Goal: Task Accomplishment & Management: Manage account settings

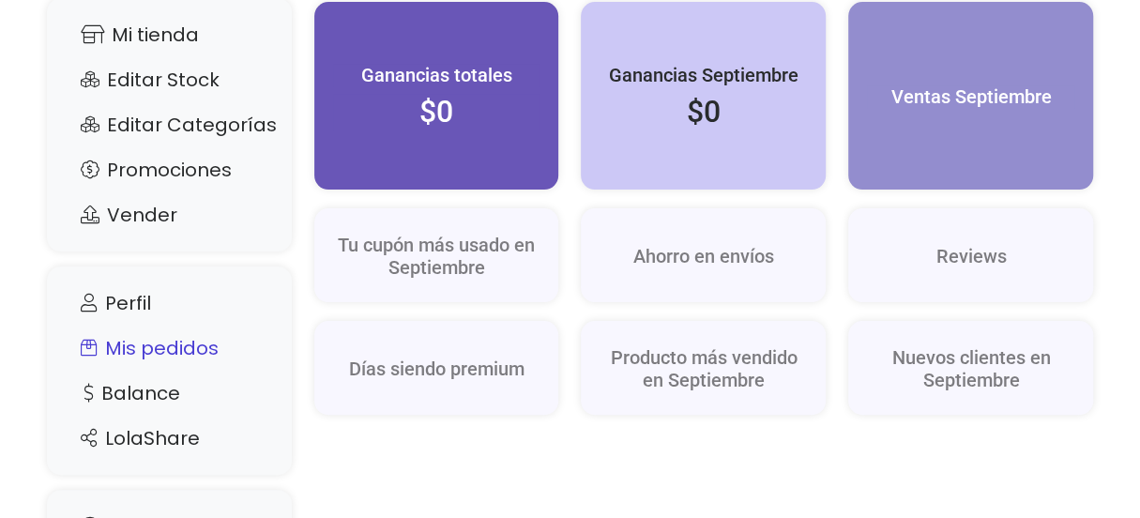
scroll to position [188, 0]
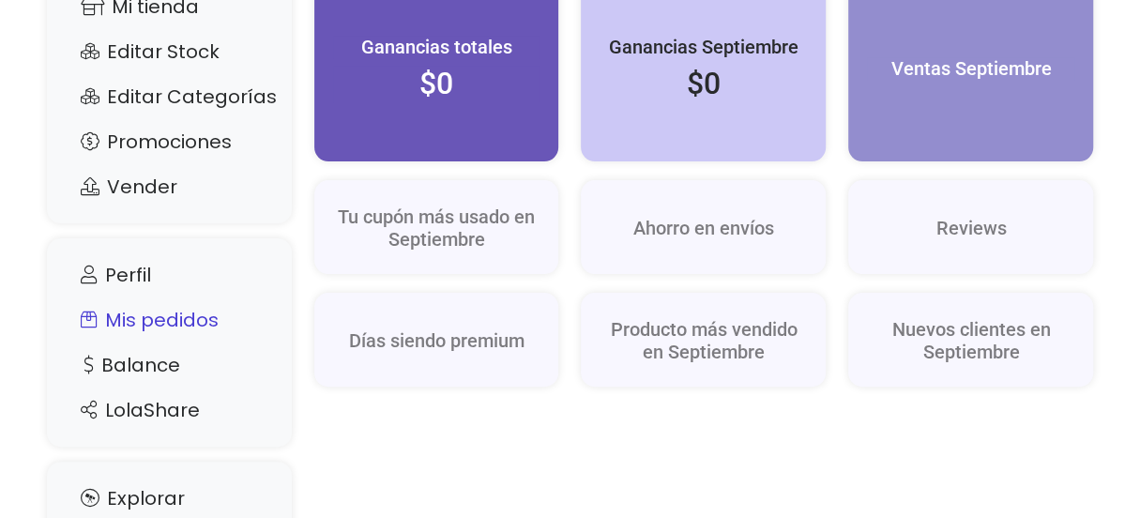
click at [178, 323] on link "Mis pedidos" at bounding box center [169, 320] width 207 height 36
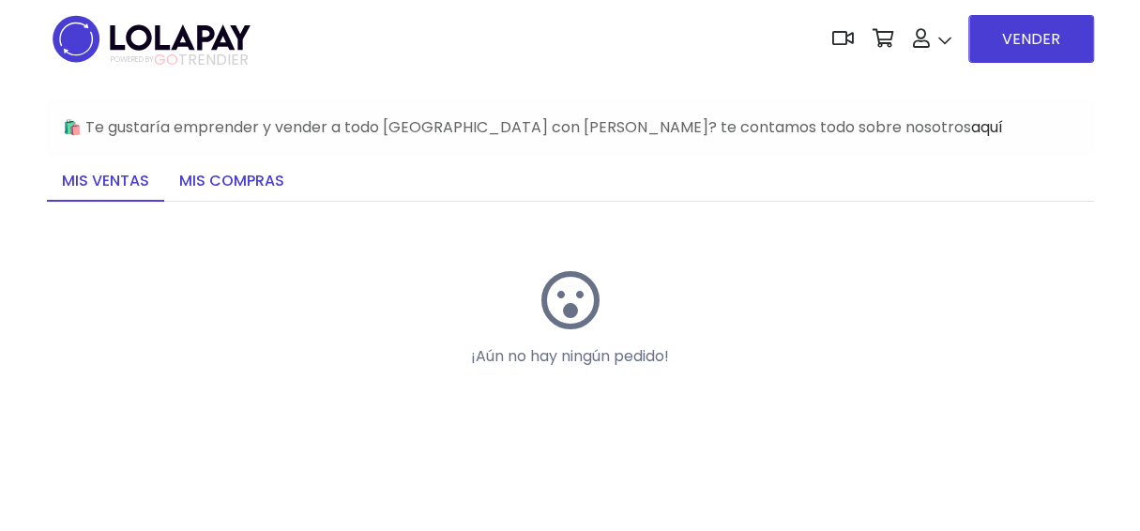
click at [225, 187] on link "Mis compras" at bounding box center [231, 181] width 135 height 39
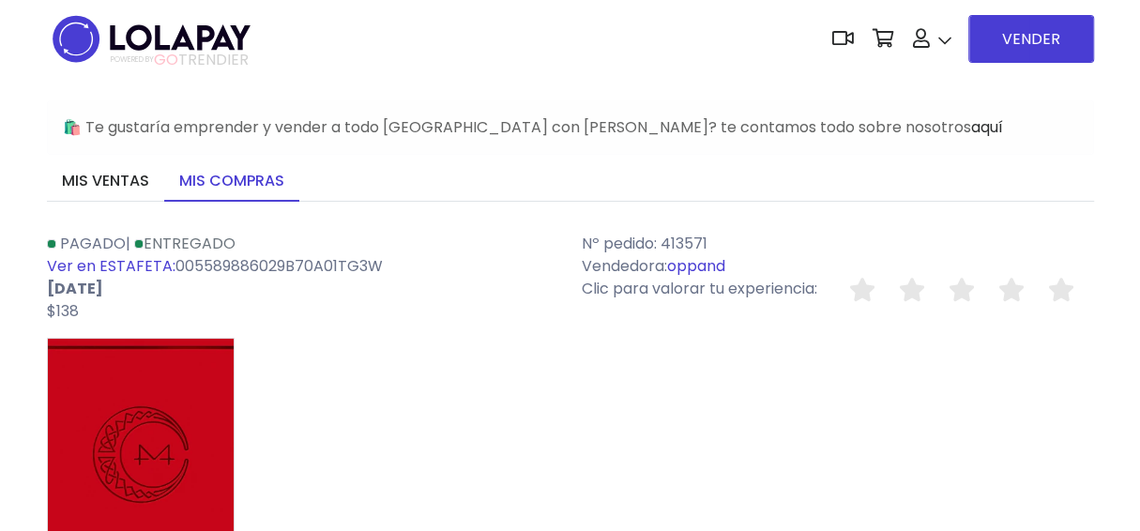
click at [1132, 46] on div "POWERED BY GO TRENDIER Dashboard" at bounding box center [570, 39] width 1140 height 78
click at [1056, 298] on icon at bounding box center [1061, 289] width 26 height 23
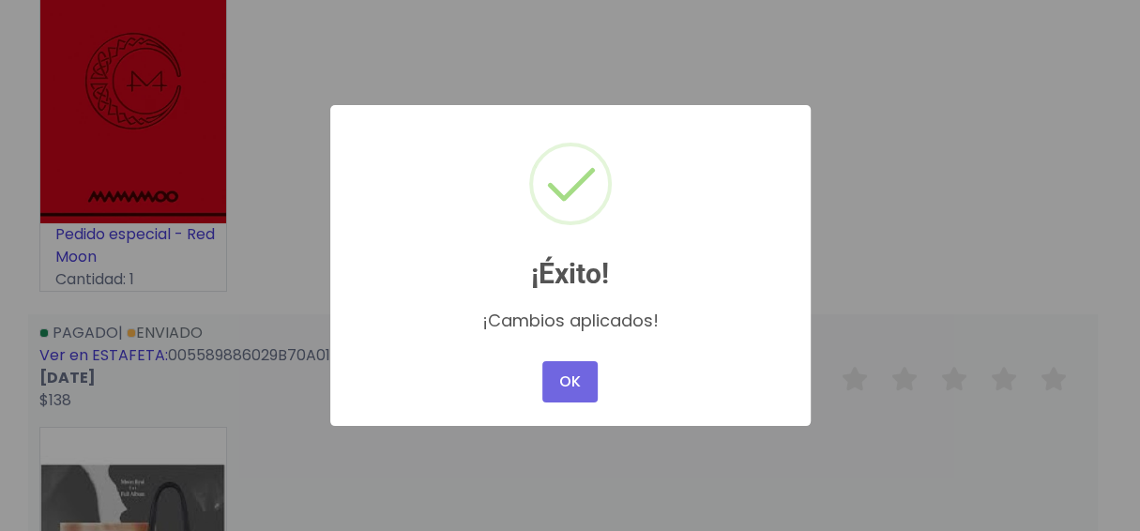
scroll to position [375, 0]
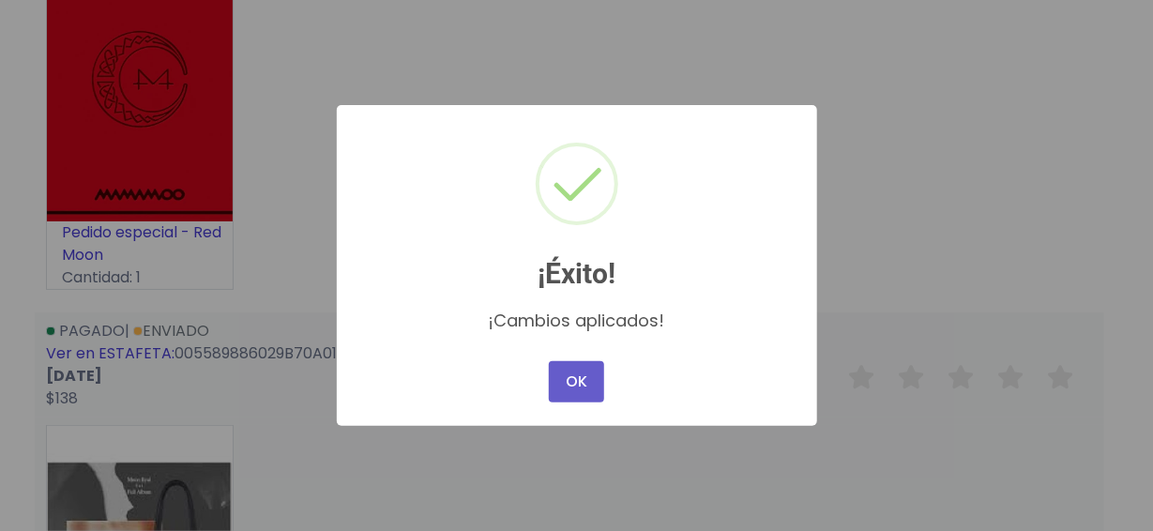
click at [586, 385] on button "OK" at bounding box center [576, 381] width 54 height 41
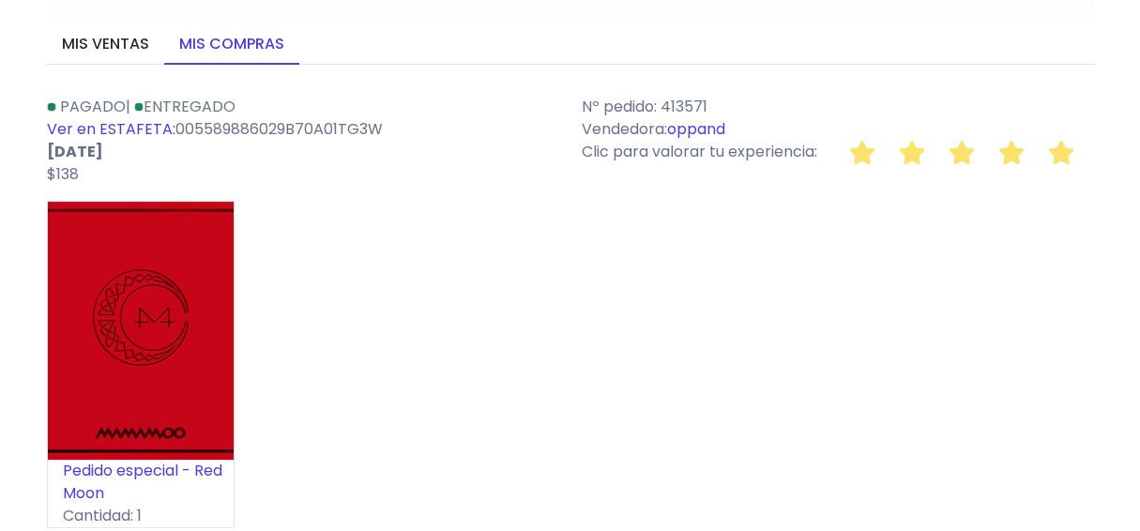
scroll to position [0, 0]
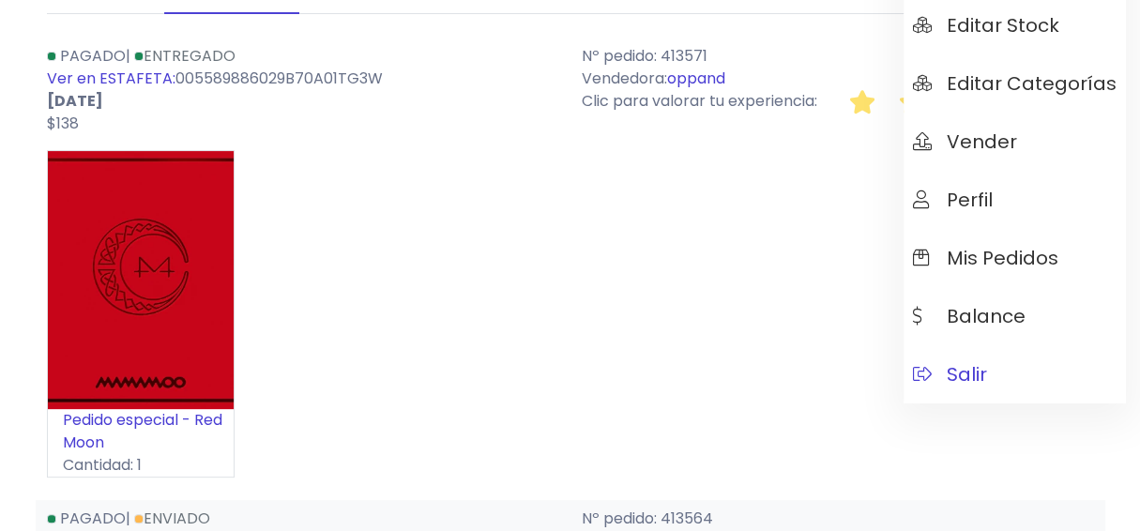
click at [972, 379] on span "Salir" at bounding box center [950, 374] width 74 height 21
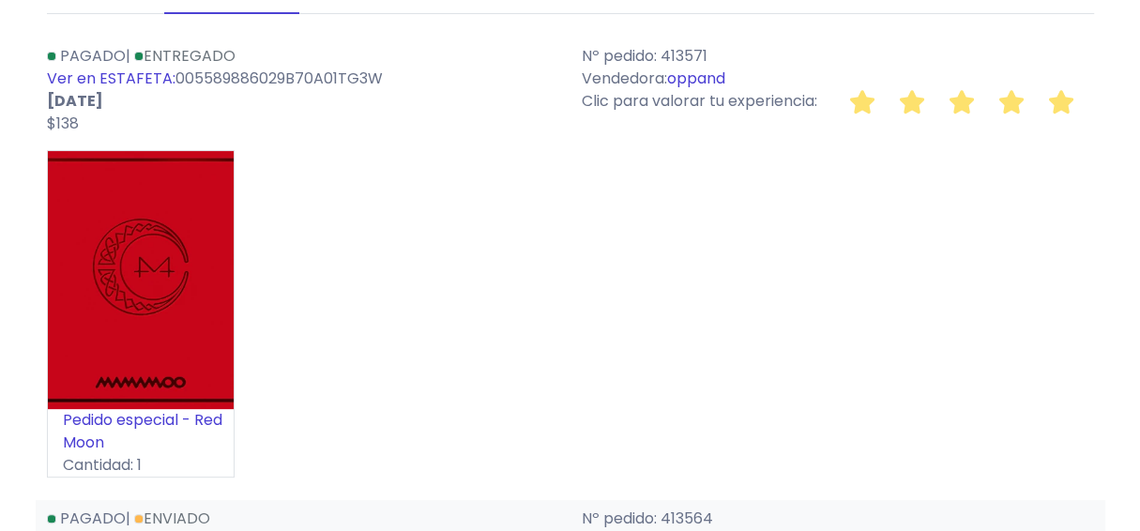
scroll to position [375, 0]
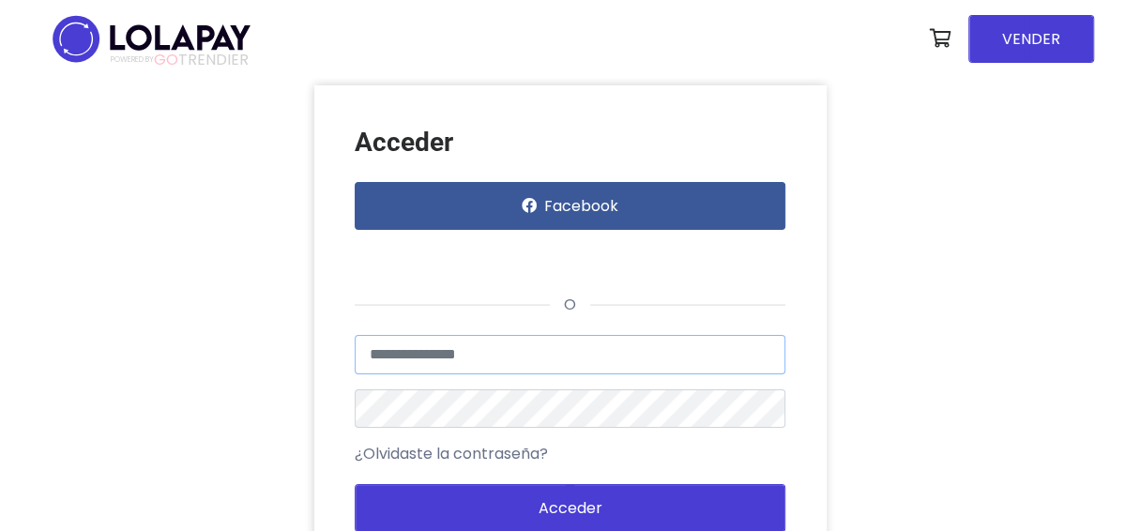
click at [490, 348] on input "text" at bounding box center [570, 354] width 431 height 39
click at [483, 361] on input "text" at bounding box center [570, 354] width 431 height 39
type input "**********"
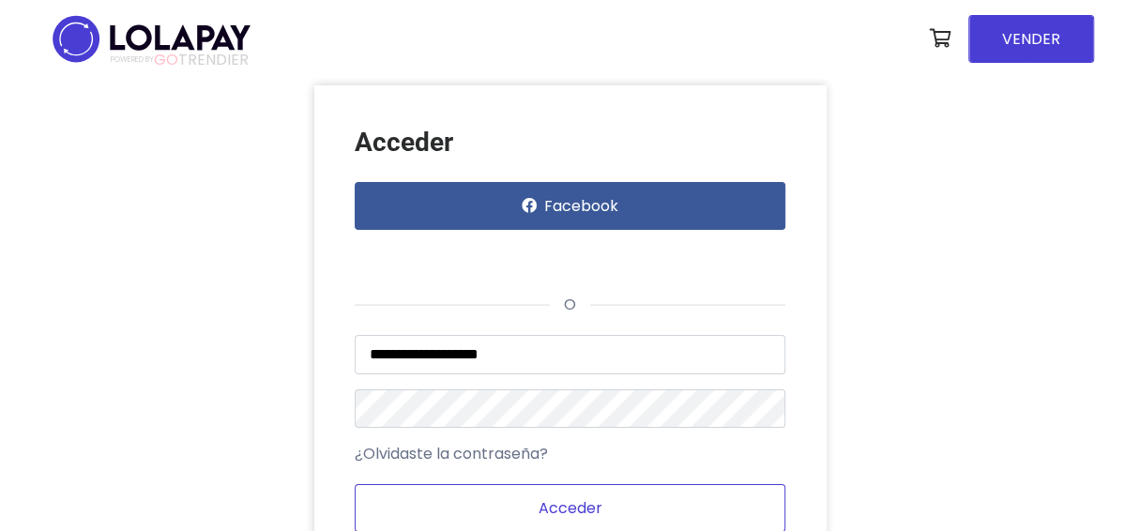
click at [680, 486] on button "Acceder" at bounding box center [570, 508] width 431 height 48
